Goal: Task Accomplishment & Management: Complete application form

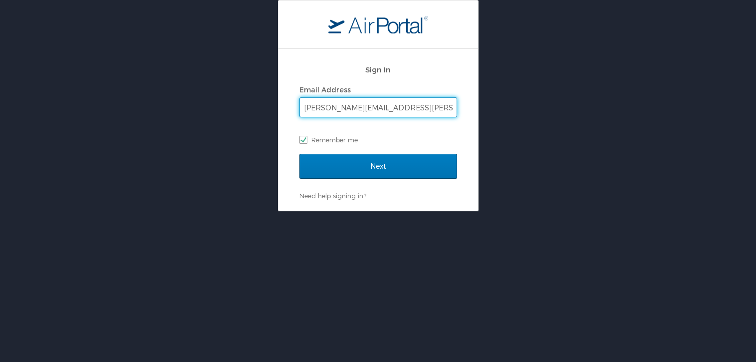
click at [396, 113] on input "[PERSON_NAME][EMAIL_ADDRESS][PERSON_NAME][DOMAIN_NAME]" at bounding box center [378, 107] width 157 height 19
paste input "[EMAIL_ADDRESS][DOMAIN_NAME]"
type input "[PERSON_NAME].[PERSON_NAME]@[EMAIL_ADDRESS][DOMAIN_NAME]"
checkbox input "false"
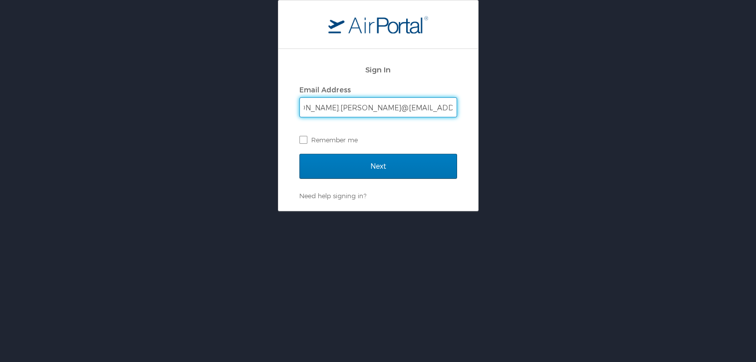
click at [392, 106] on input "[PERSON_NAME].[PERSON_NAME]@[EMAIL_ADDRESS][DOMAIN_NAME]" at bounding box center [378, 107] width 157 height 19
type input "[PERSON_NAME].[PERSON_NAME]@[EMAIL_ADDRESS][DOMAIN_NAME]"
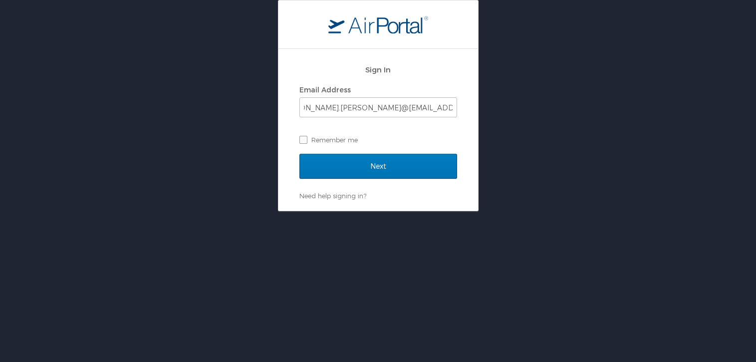
scroll to position [0, 0]
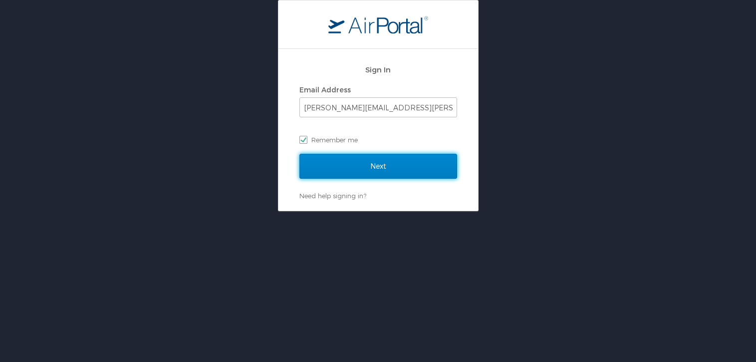
click at [351, 165] on input "Next" at bounding box center [378, 166] width 158 height 25
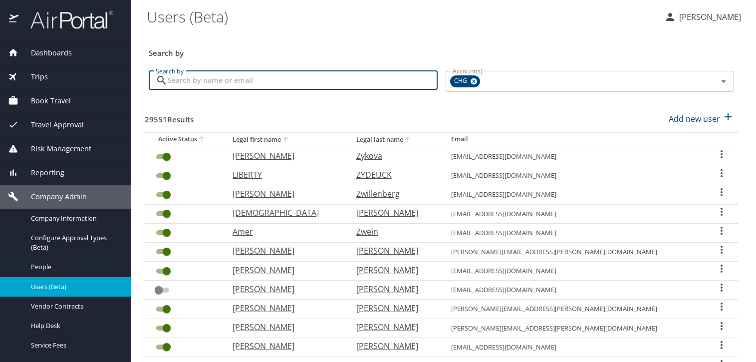
click at [288, 85] on input "Search by" at bounding box center [303, 80] width 270 height 19
paste input "mowreymd@gmail.com"
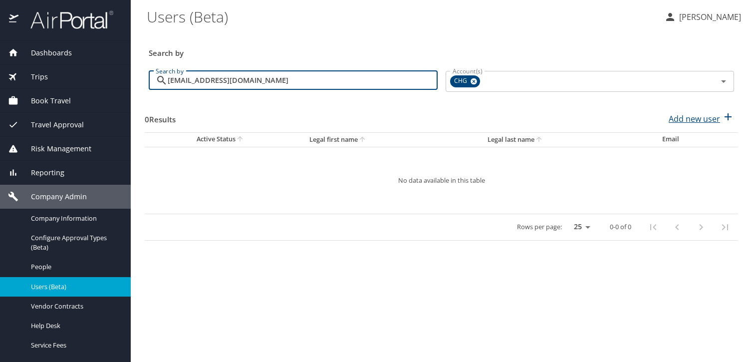
type input "[EMAIL_ADDRESS][DOMAIN_NAME]"
click at [713, 117] on p "Add new user" at bounding box center [693, 119] width 51 height 12
select select "US"
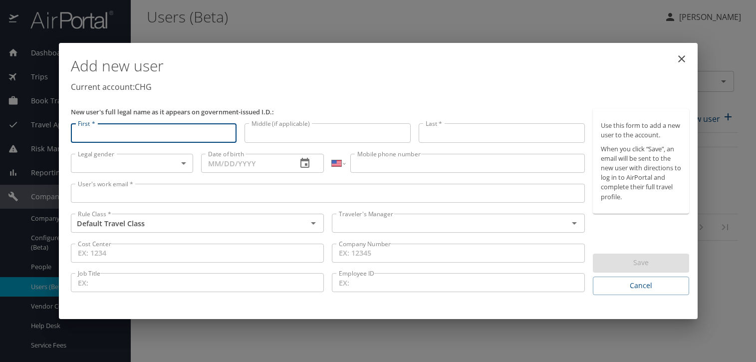
click at [315, 195] on input "User's work email *" at bounding box center [328, 193] width 514 height 19
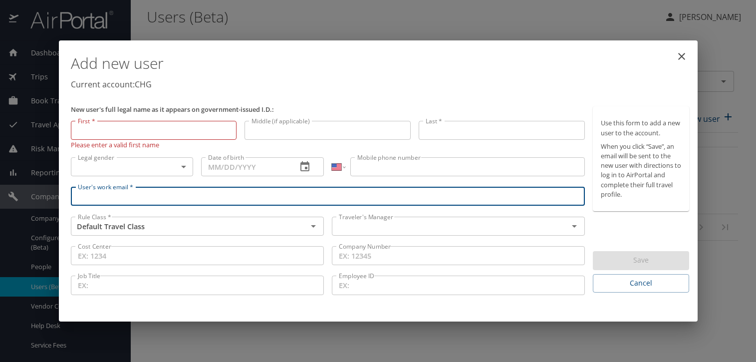
paste input "[EMAIL_ADDRESS][DOMAIN_NAME]"
type input "[EMAIL_ADDRESS][DOMAIN_NAME]"
click at [397, 228] on input "text" at bounding box center [443, 225] width 217 height 13
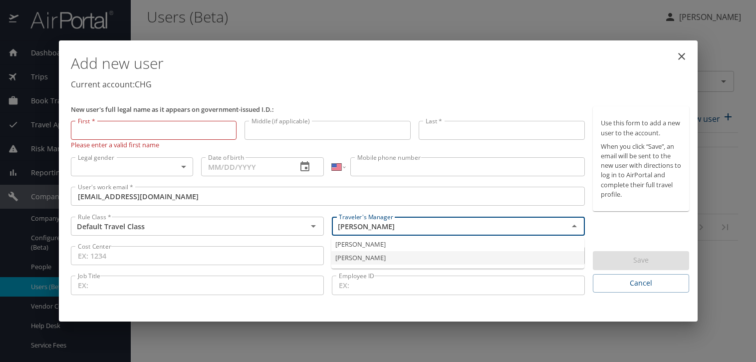
click at [386, 253] on li "Jeffery Bitton" at bounding box center [457, 257] width 253 height 13
type input "Jeffery Bitton"
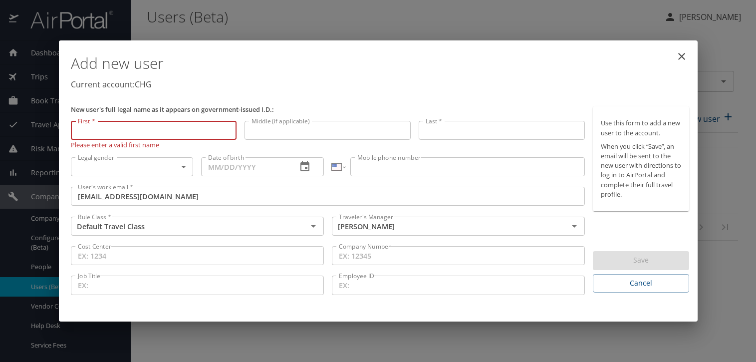
click at [114, 136] on input "First *" at bounding box center [154, 130] width 166 height 19
click at [119, 139] on input "First *" at bounding box center [154, 130] width 166 height 19
paste input "Jonathan"
type input "Jonathan"
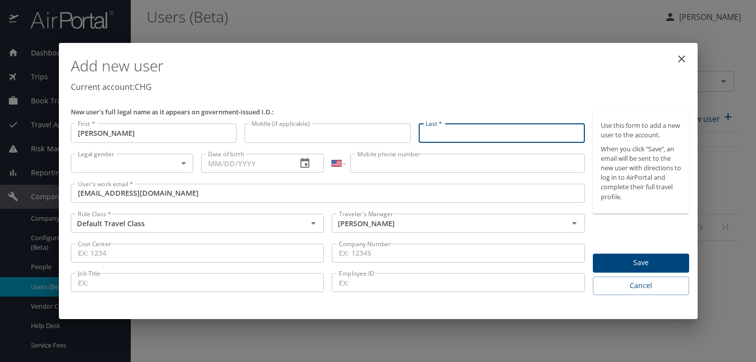
click at [457, 137] on input "Last *" at bounding box center [501, 132] width 166 height 19
paste input "Mowrey"
type input "Mowrey"
click at [146, 161] on body "Dashboards AirPortal 360™ Manager My Travel Dashboard Trips Airtinerary® Lookup…" at bounding box center [378, 181] width 756 height 362
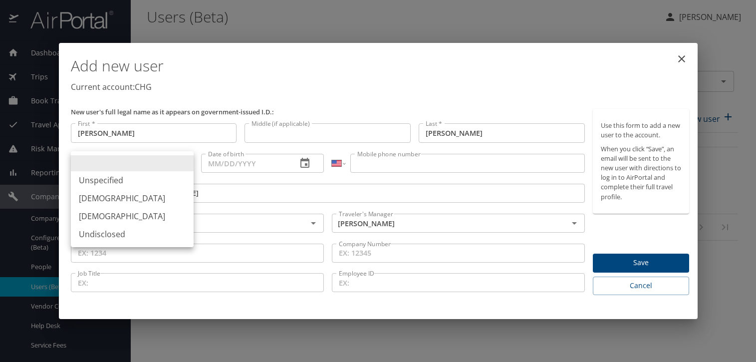
click at [122, 196] on li "Male" at bounding box center [132, 198] width 123 height 18
type input "Male"
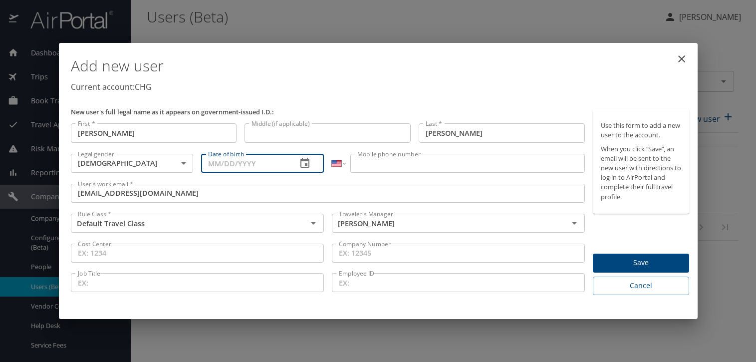
click at [210, 165] on input "Date of birth" at bounding box center [245, 163] width 88 height 19
type input "08/19/1986"
click at [468, 159] on input "Mobile phone number" at bounding box center [467, 163] width 234 height 19
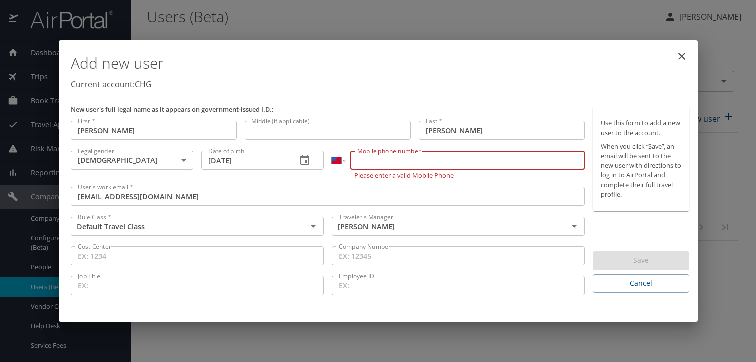
click at [418, 158] on input "Mobile phone number" at bounding box center [467, 160] width 234 height 19
paste input "(972) 971-7795"
type input "(972) 971-7795"
click at [638, 224] on div "Use this form to add a new user to the account. When you click “Save”, an email…" at bounding box center [641, 199] width 96 height 186
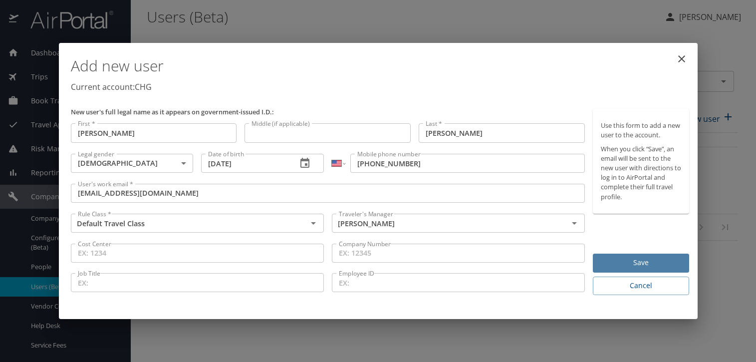
click at [636, 262] on span "Save" at bounding box center [641, 262] width 80 height 12
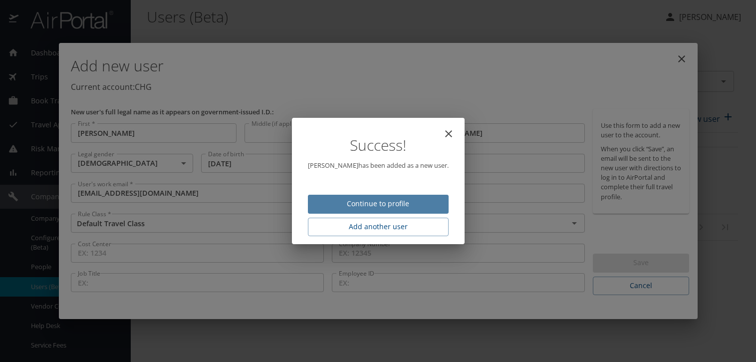
click at [358, 199] on span "Continue to profile" at bounding box center [378, 204] width 125 height 12
select select "US"
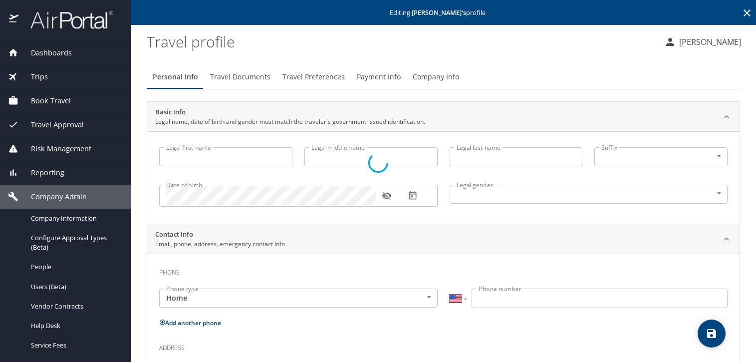
type input "Jonathan"
type input "Mowrey"
type input "Male"
select select "US"
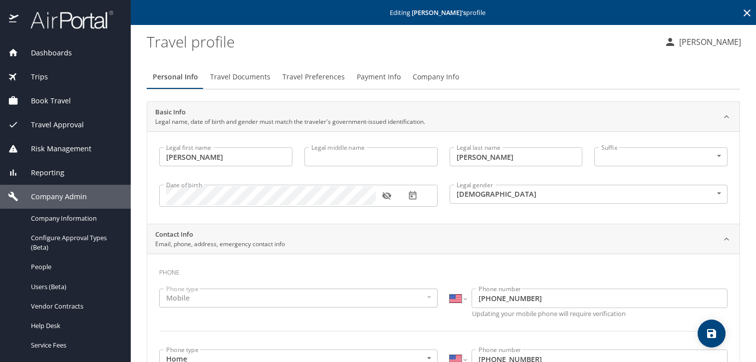
click at [239, 77] on span "Travel Documents" at bounding box center [240, 77] width 60 height 12
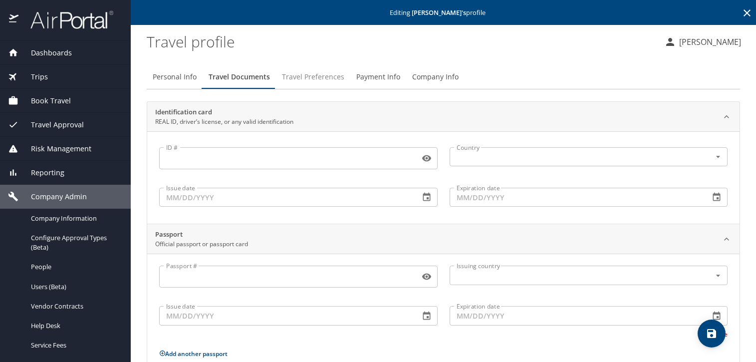
click at [304, 82] on span "Travel Preferences" at bounding box center [313, 77] width 62 height 12
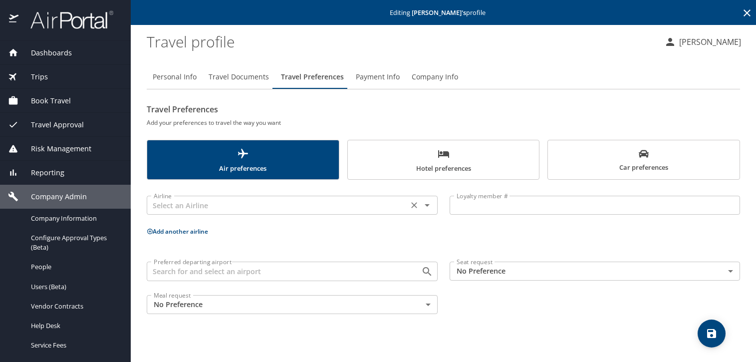
click at [320, 204] on input "text" at bounding box center [277, 205] width 255 height 13
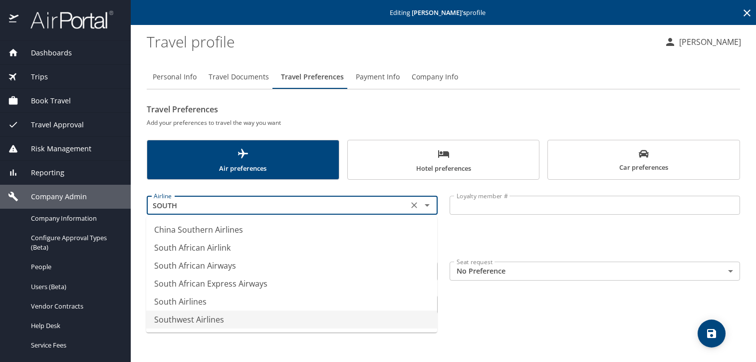
click at [213, 320] on li "Southwest Airlines" at bounding box center [291, 319] width 291 height 18
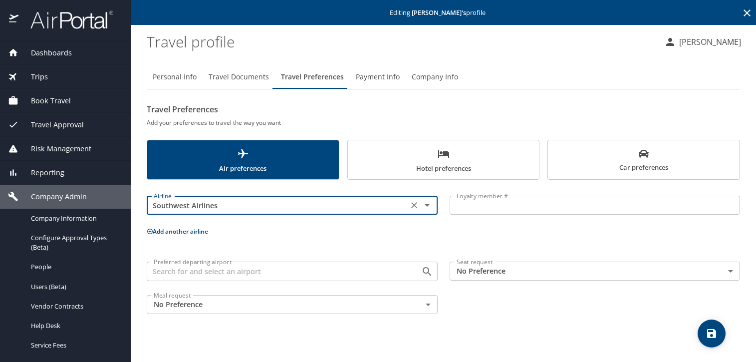
type input "Southwest Airlines"
click at [501, 204] on input "Loyalty member #" at bounding box center [594, 205] width 291 height 19
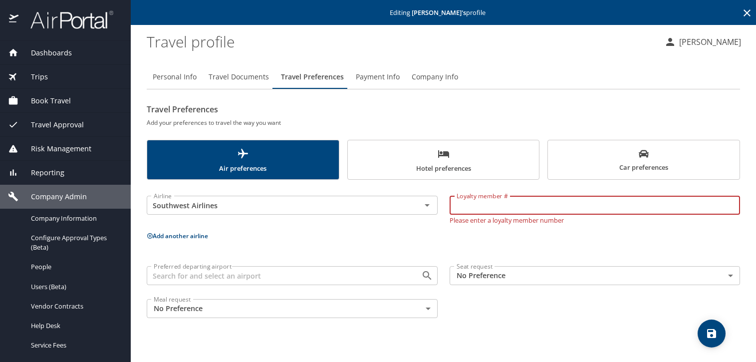
paste input "134484991"
type input "134484991"
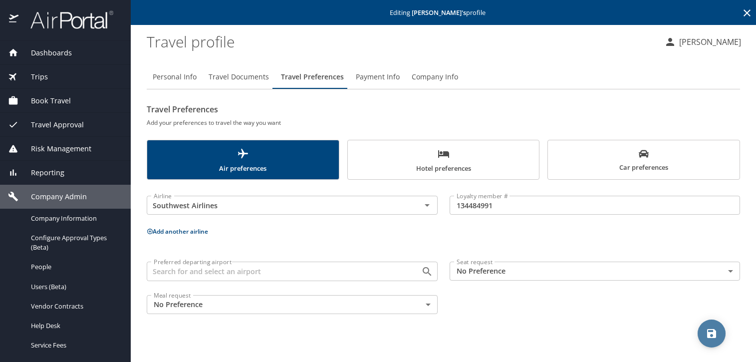
click at [723, 338] on span "save" at bounding box center [711, 333] width 28 height 12
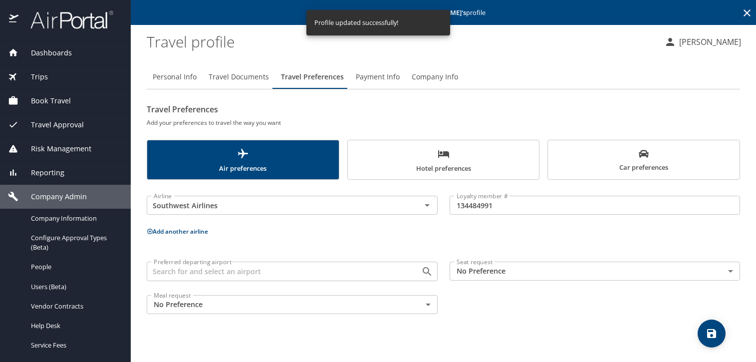
click at [589, 152] on span "Car preferences" at bounding box center [644, 161] width 180 height 24
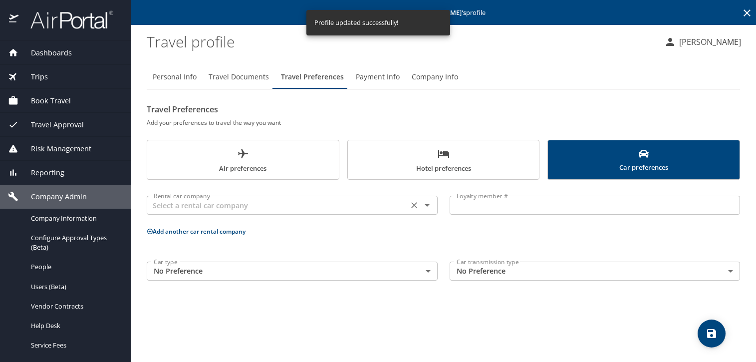
click at [316, 200] on input "text" at bounding box center [277, 205] width 255 height 13
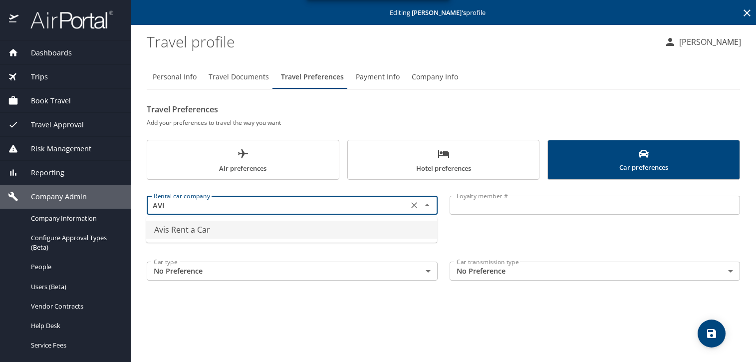
click at [303, 225] on li "Avis Rent a Car" at bounding box center [291, 229] width 291 height 18
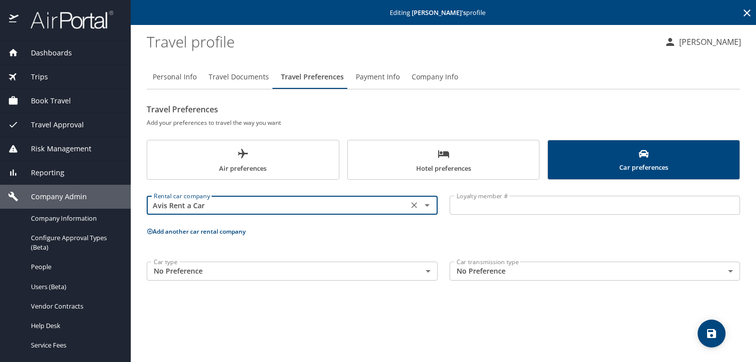
type input "Avis Rent a Car"
click at [463, 206] on input "Loyalty member #" at bounding box center [594, 205] width 291 height 19
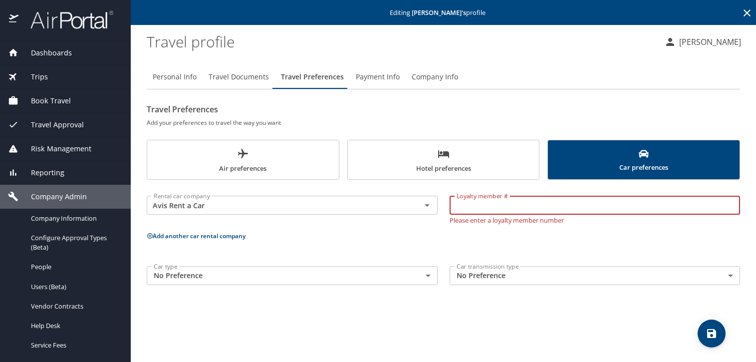
paste input "4DW194"
type input "4DW194"
click at [217, 232] on button "Add another car rental company" at bounding box center [196, 235] width 99 height 8
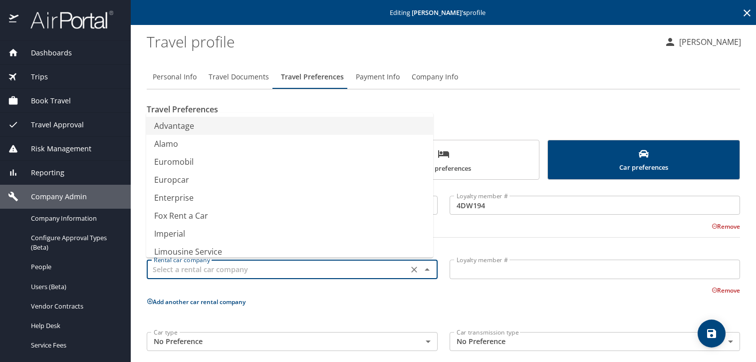
click at [226, 272] on input "text" at bounding box center [277, 268] width 255 height 13
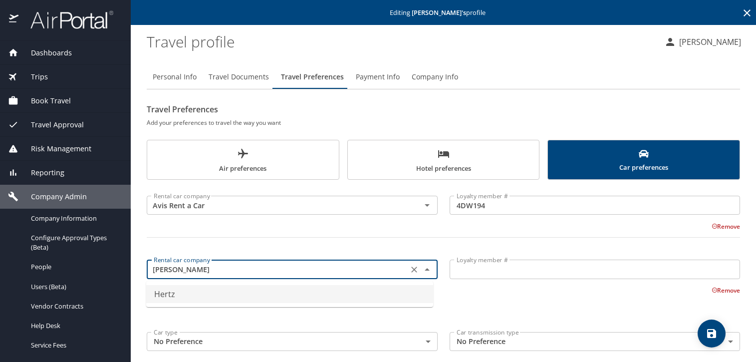
click at [221, 292] on li "Hertz" at bounding box center [289, 294] width 287 height 18
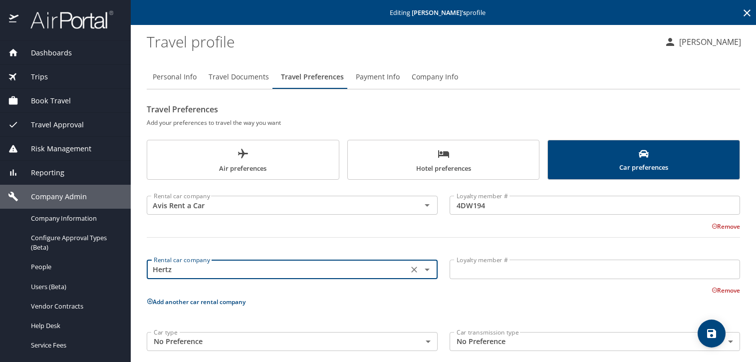
type input "Hertz"
click at [474, 267] on input "Loyalty member #" at bounding box center [594, 268] width 291 height 19
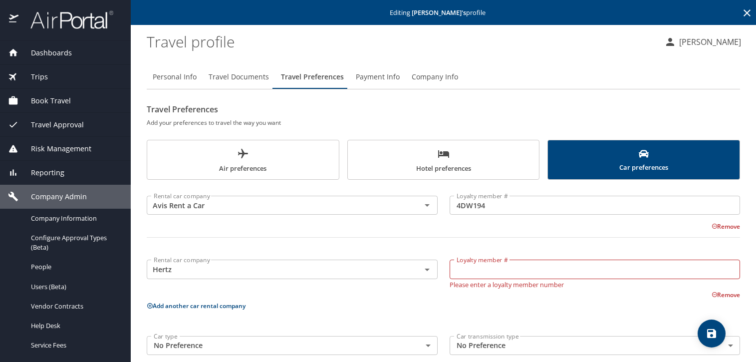
click at [544, 275] on input "Loyalty member #" at bounding box center [594, 268] width 291 height 19
paste input "56018595"
type input "56018595"
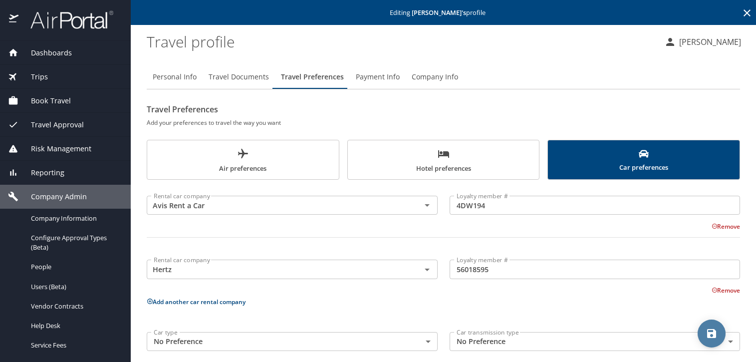
click at [709, 332] on icon "save" at bounding box center [711, 333] width 9 height 9
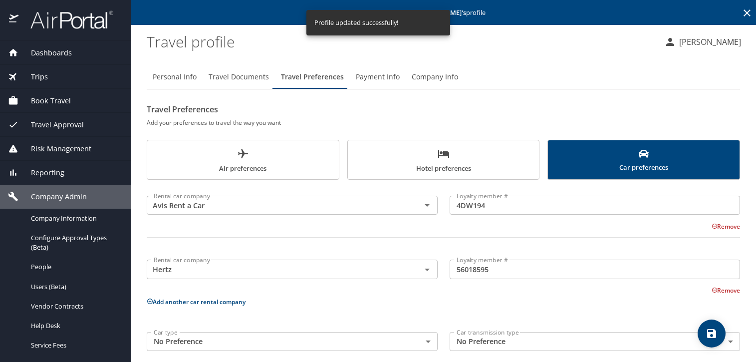
click at [476, 158] on span "Hotel preferences" at bounding box center [444, 161] width 180 height 26
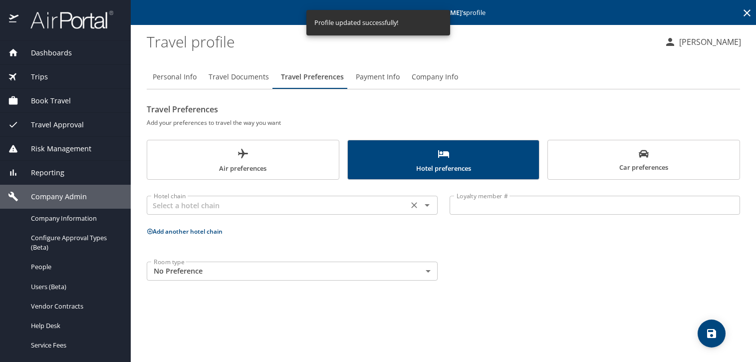
click at [314, 213] on div "Hotel chain" at bounding box center [292, 205] width 291 height 19
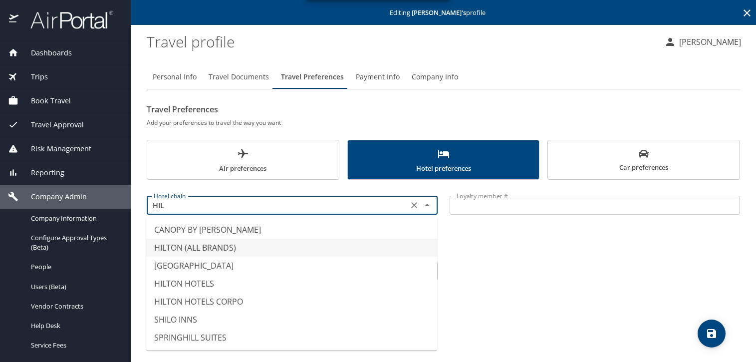
click at [302, 248] on li "HILTON (ALL BRANDS)" at bounding box center [291, 247] width 291 height 18
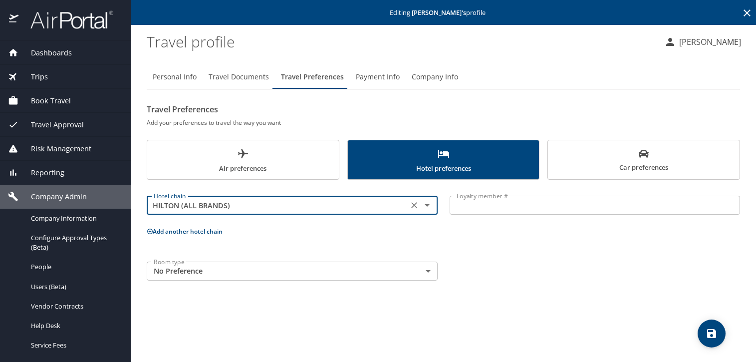
type input "HILTON (ALL BRANDS)"
click at [493, 205] on input "Loyalty member #" at bounding box center [594, 205] width 291 height 19
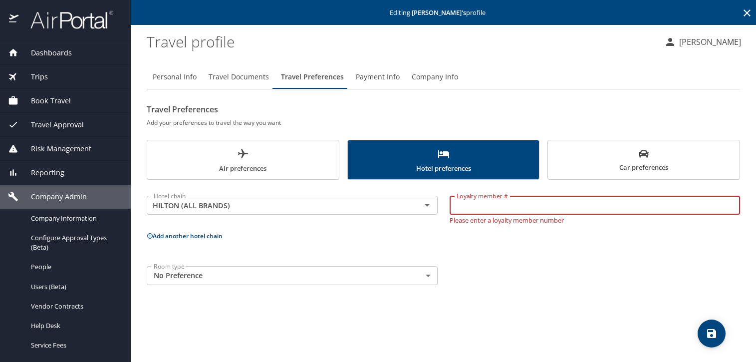
paste input "1363822998"
type input "1363822998"
click at [709, 325] on button "save" at bounding box center [711, 333] width 28 height 28
